Goal: Information Seeking & Learning: Compare options

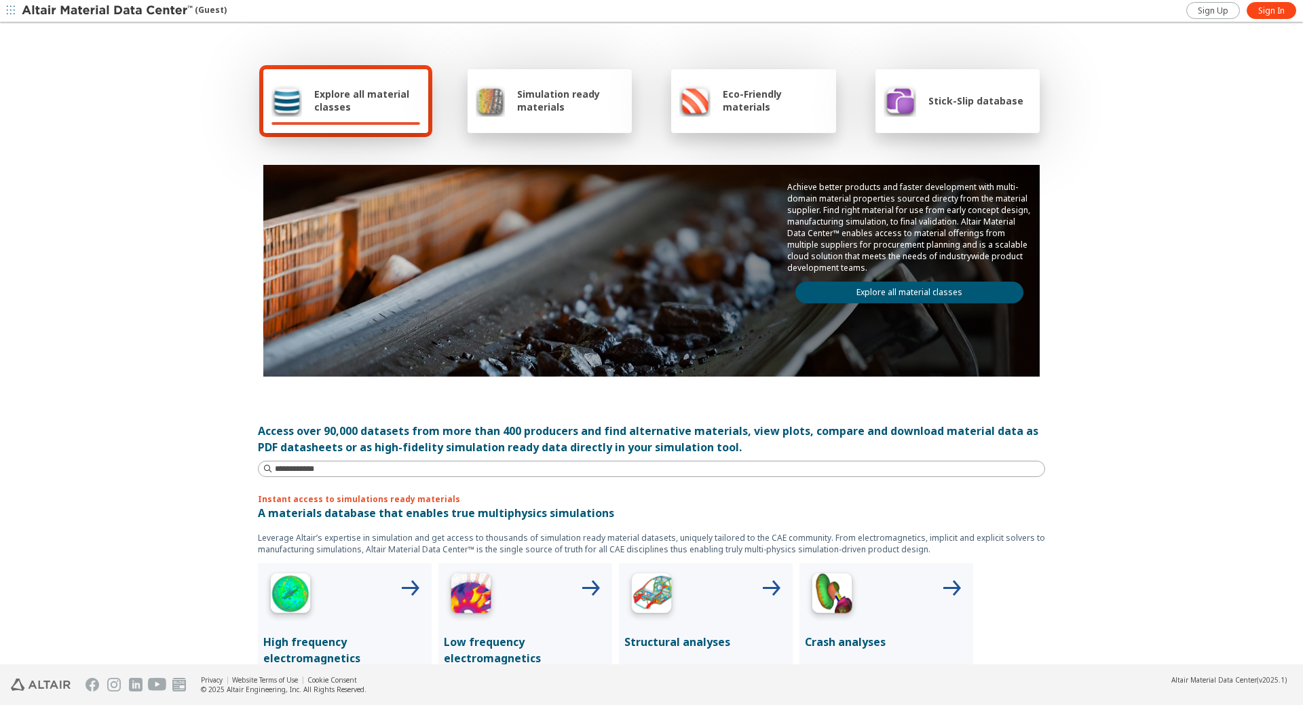
click at [363, 117] on div "Explore all material classes" at bounding box center [345, 101] width 165 height 64
click at [355, 102] on span "Explore all material classes" at bounding box center [367, 101] width 106 height 26
click at [852, 292] on link "Explore all material classes" at bounding box center [909, 293] width 228 height 22
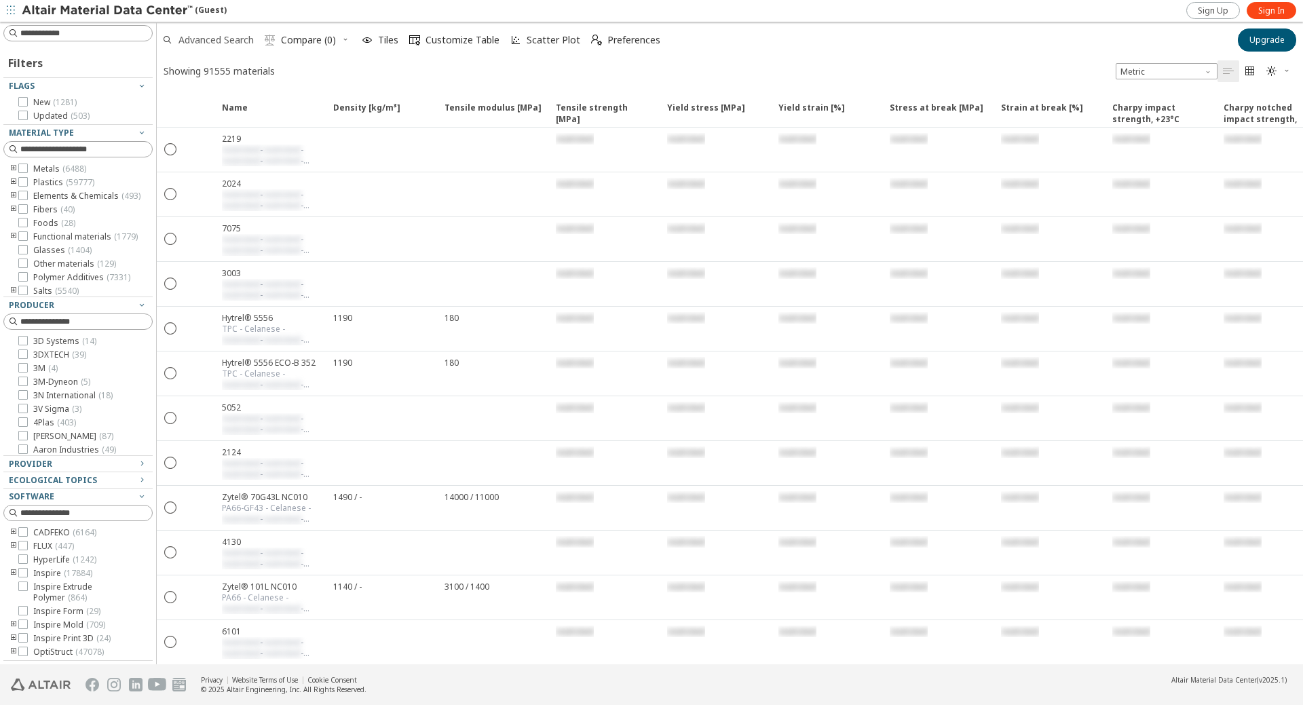
click at [248, 41] on span "Advanced Search" at bounding box center [215, 39] width 75 height 9
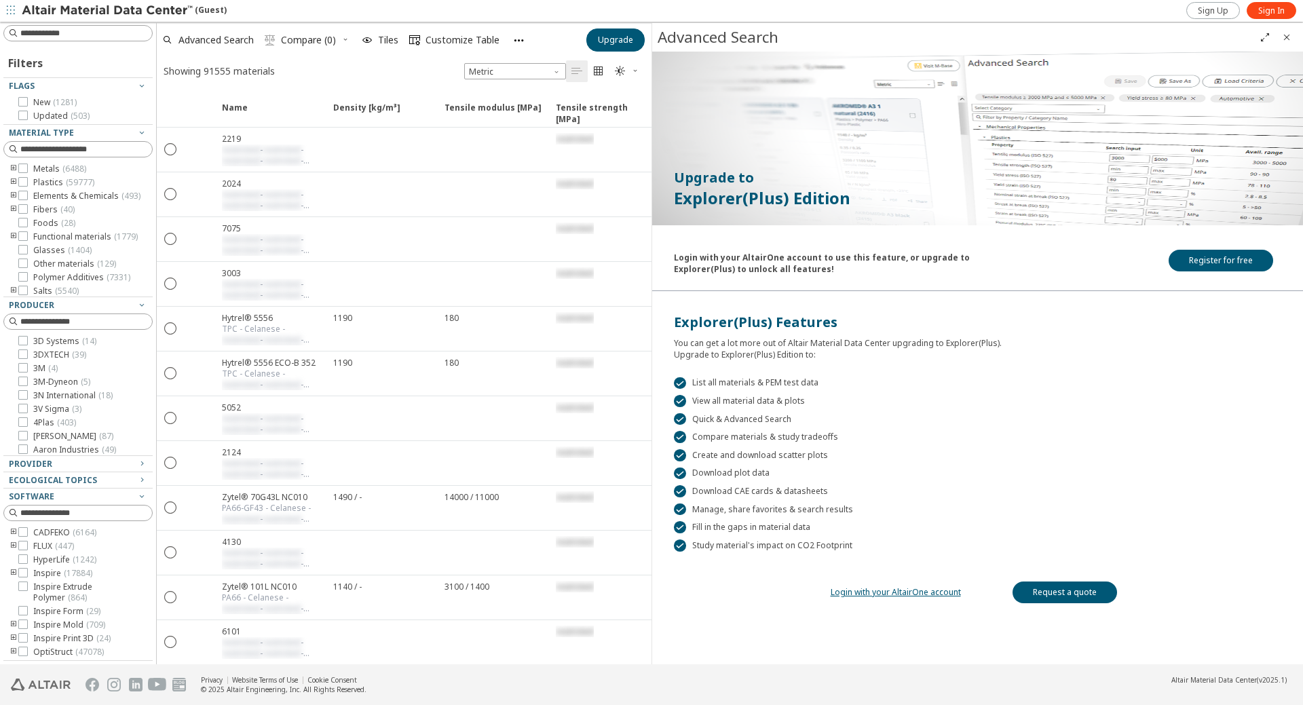
click at [322, 44] on span "Compare (0)" at bounding box center [308, 39] width 55 height 9
click at [347, 41] on span " Compare (0)" at bounding box center [307, 40] width 97 height 30
click at [26, 170] on icon at bounding box center [22, 168] width 9 height 9
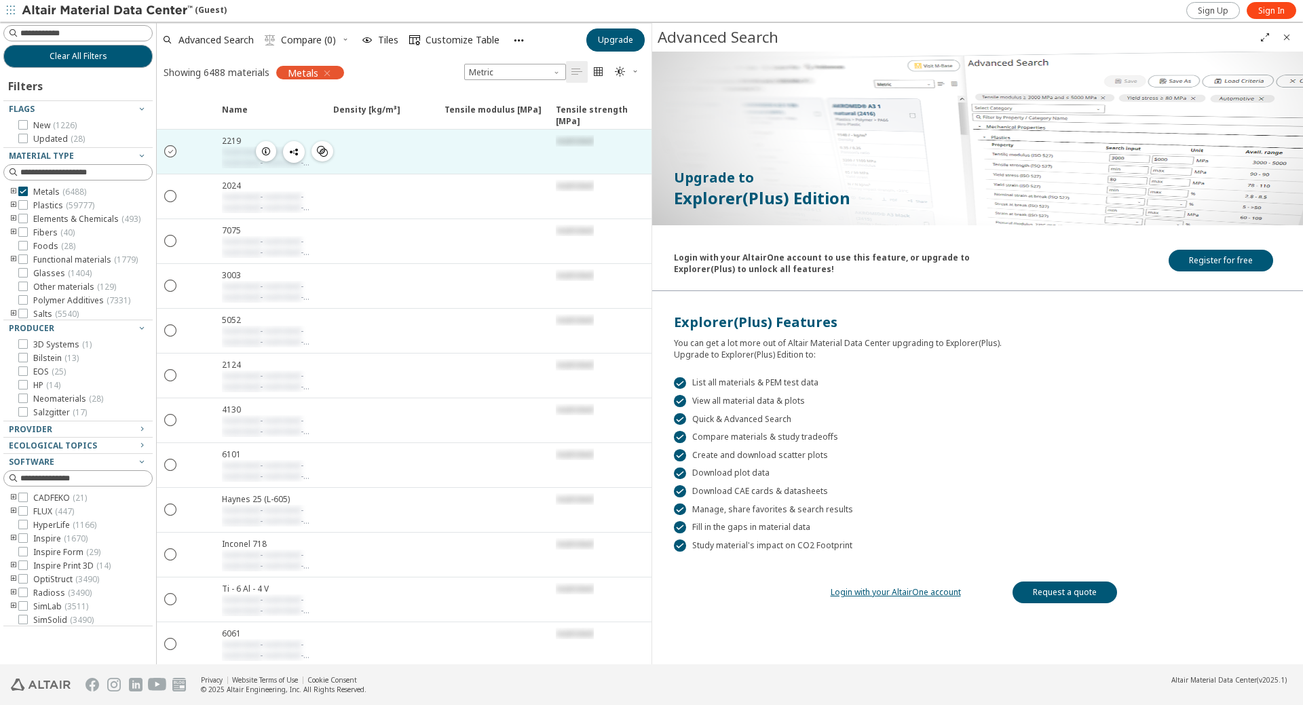
click at [172, 151] on icon "" at bounding box center [171, 151] width 12 height 12
click at [339, 39] on button " Compare (1)" at bounding box center [300, 40] width 82 height 30
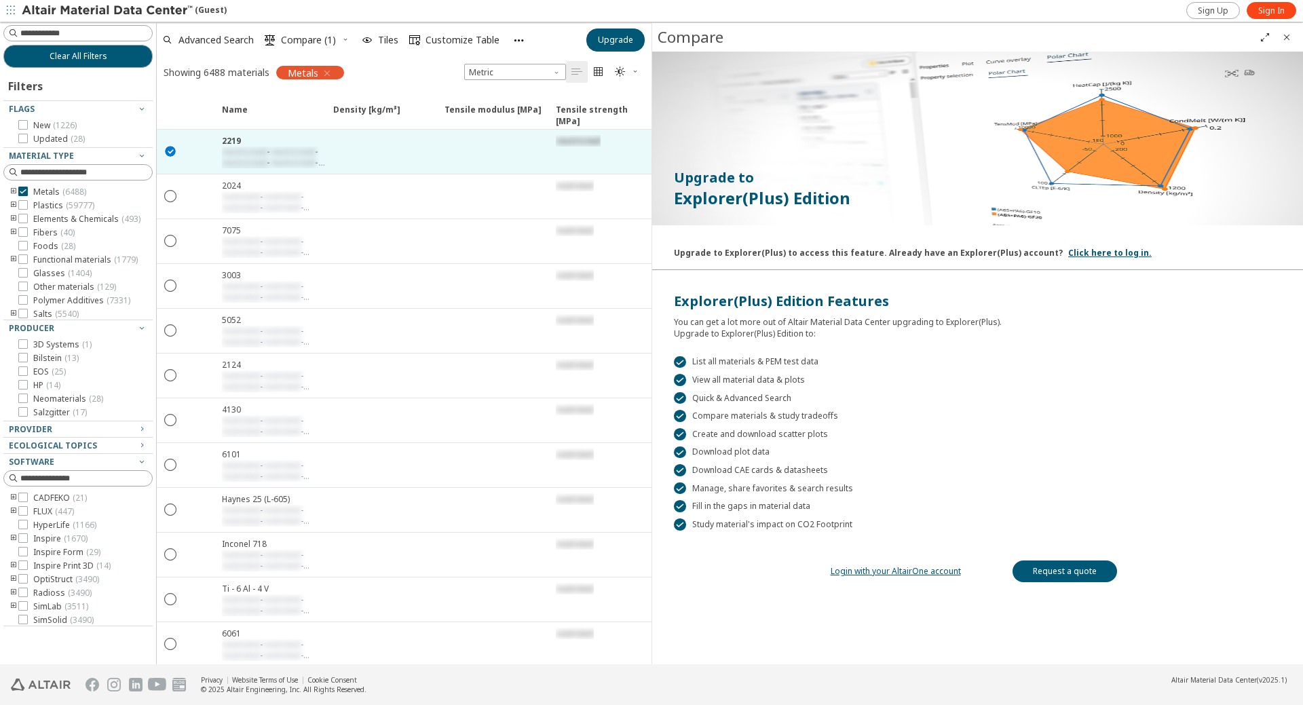
click at [345, 39] on icon "button" at bounding box center [345, 39] width 8 height 8
click at [297, 43] on span "Compare (1)" at bounding box center [308, 39] width 55 height 9
